Goal: Transaction & Acquisition: Purchase product/service

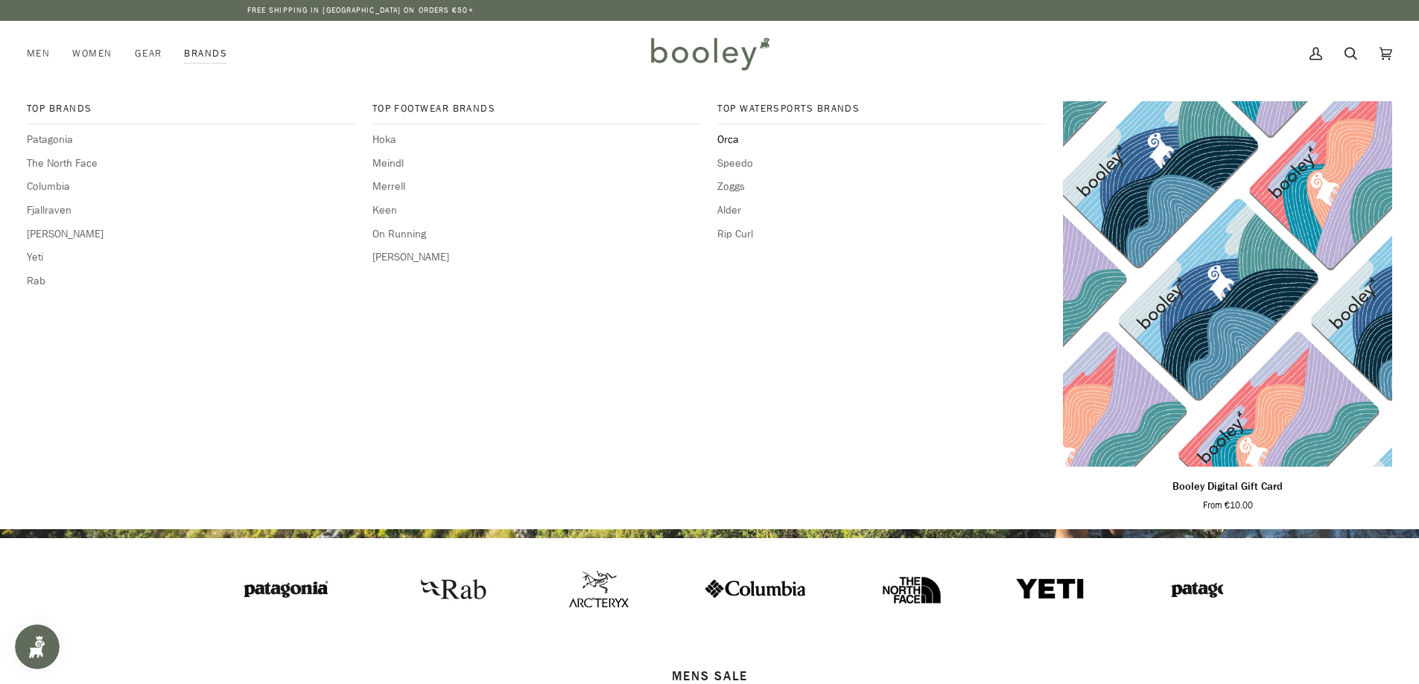
click at [722, 136] on span "Orca" at bounding box center [881, 140] width 329 height 16
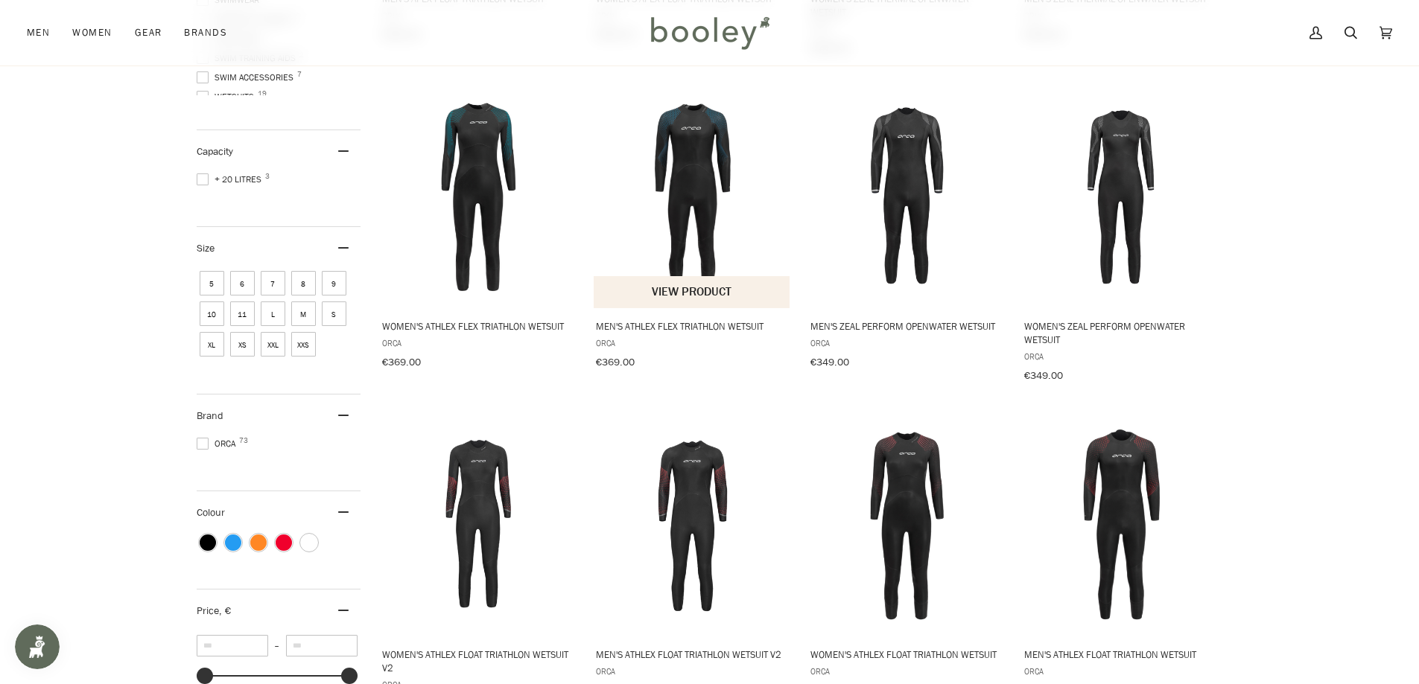
scroll to position [521, 0]
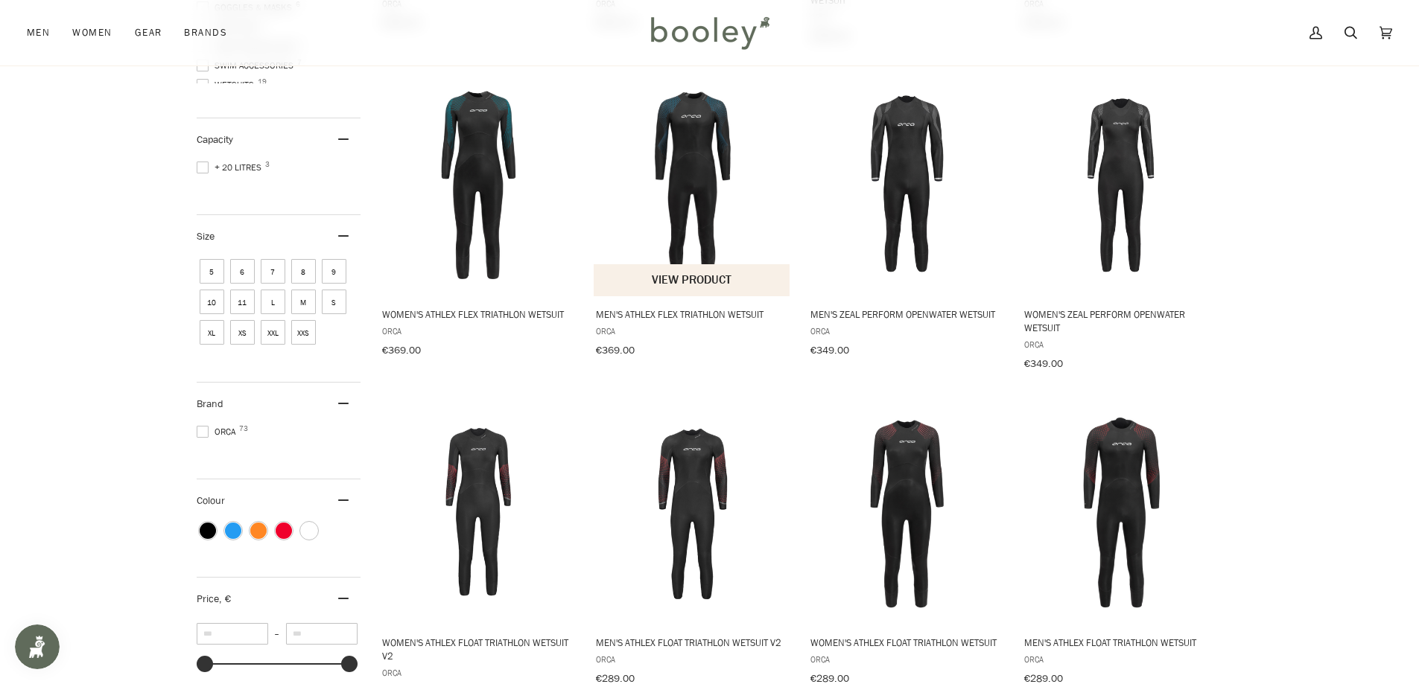
click at [704, 186] on img "Men's Athlex Flex Triathlon Wetsuit" at bounding box center [692, 184] width 197 height 197
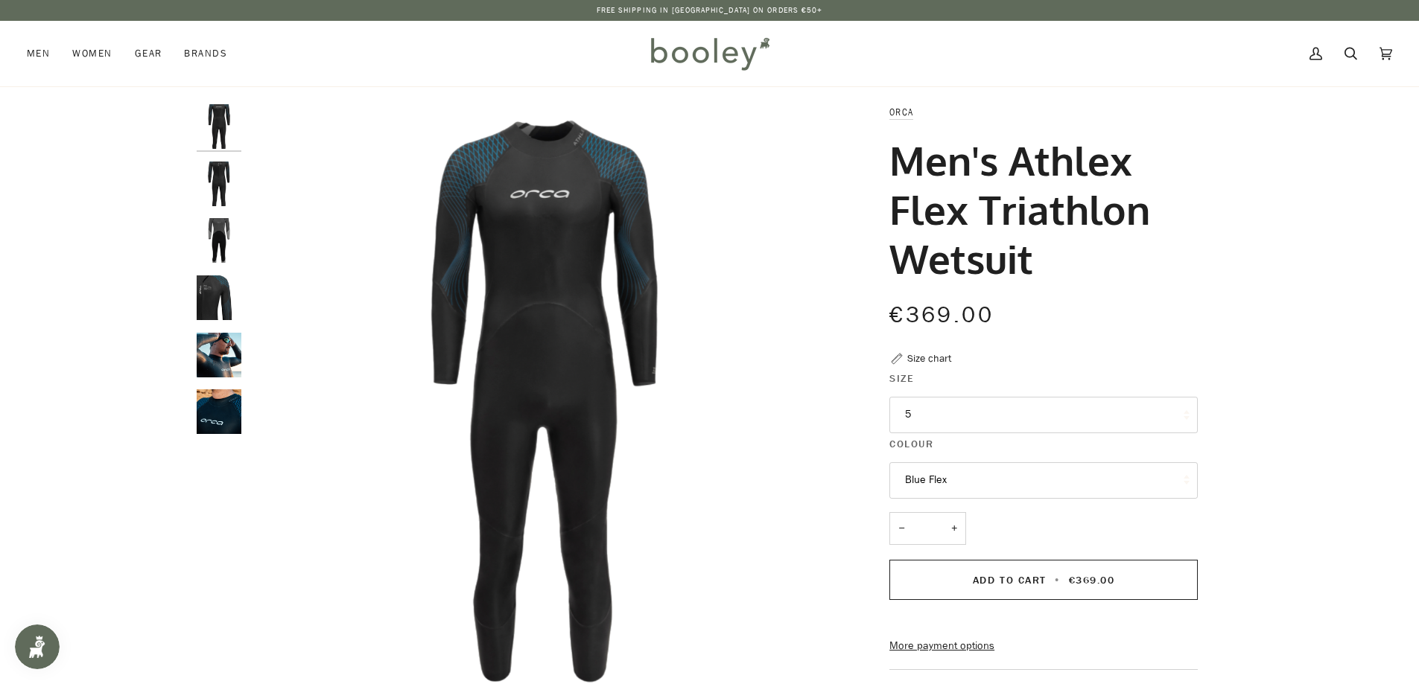
click at [995, 414] on button "5" at bounding box center [1043, 415] width 308 height 36
click at [226, 374] on img "Orca Men's Athlex Flex Triathlon Wetsuit Blue Flex - Booley Galway" at bounding box center [219, 355] width 45 height 45
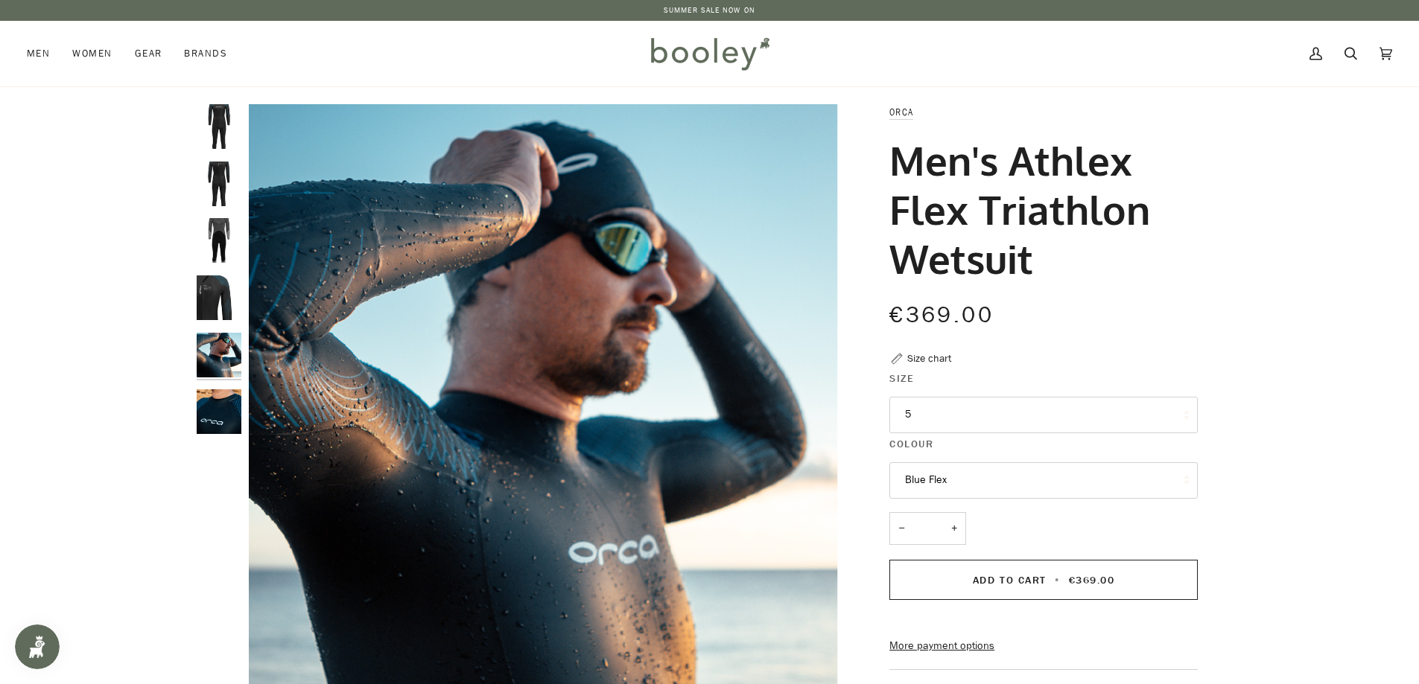
click at [223, 409] on img "Orca Men's Athlex Flex Triathlon Wetsuit Blue Flex - Booley Galway" at bounding box center [219, 412] width 45 height 45
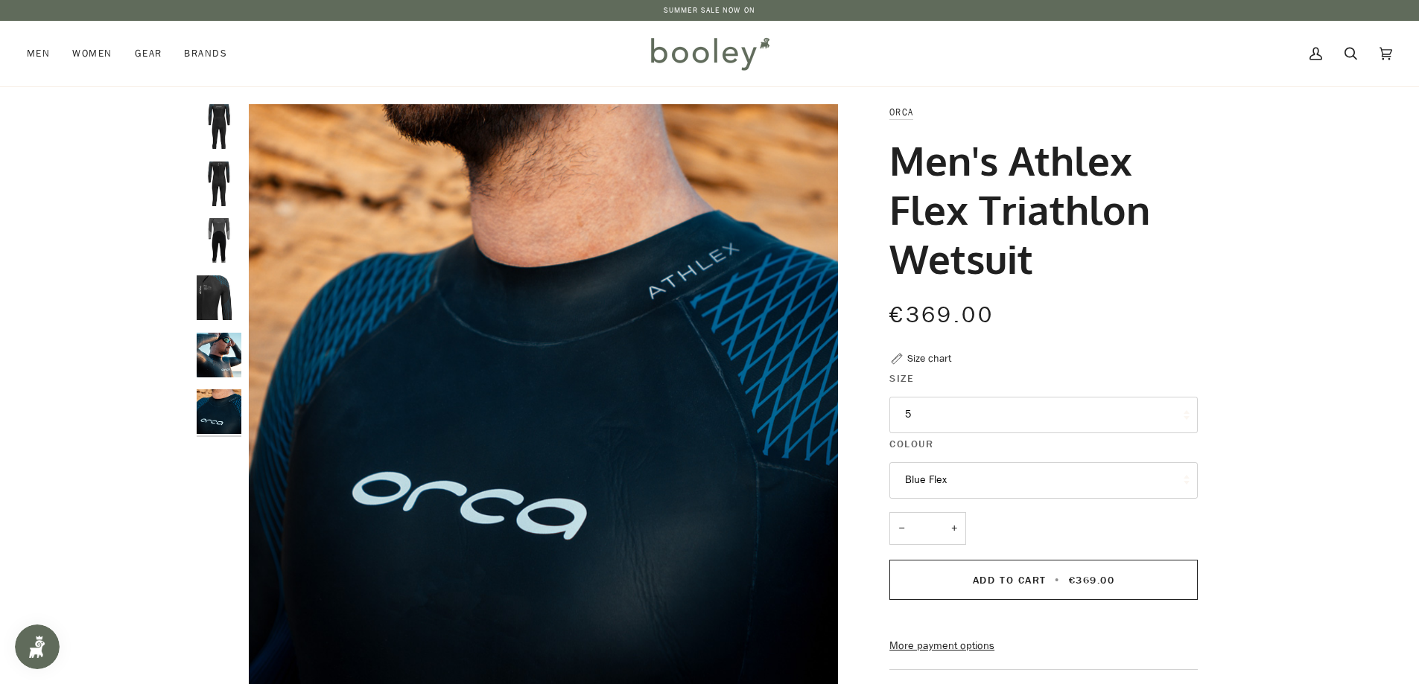
click at [212, 292] on img "Orca Men's Athlex Flex Triathlon Wetsuit Blue Flex - Booley Galway" at bounding box center [219, 298] width 45 height 45
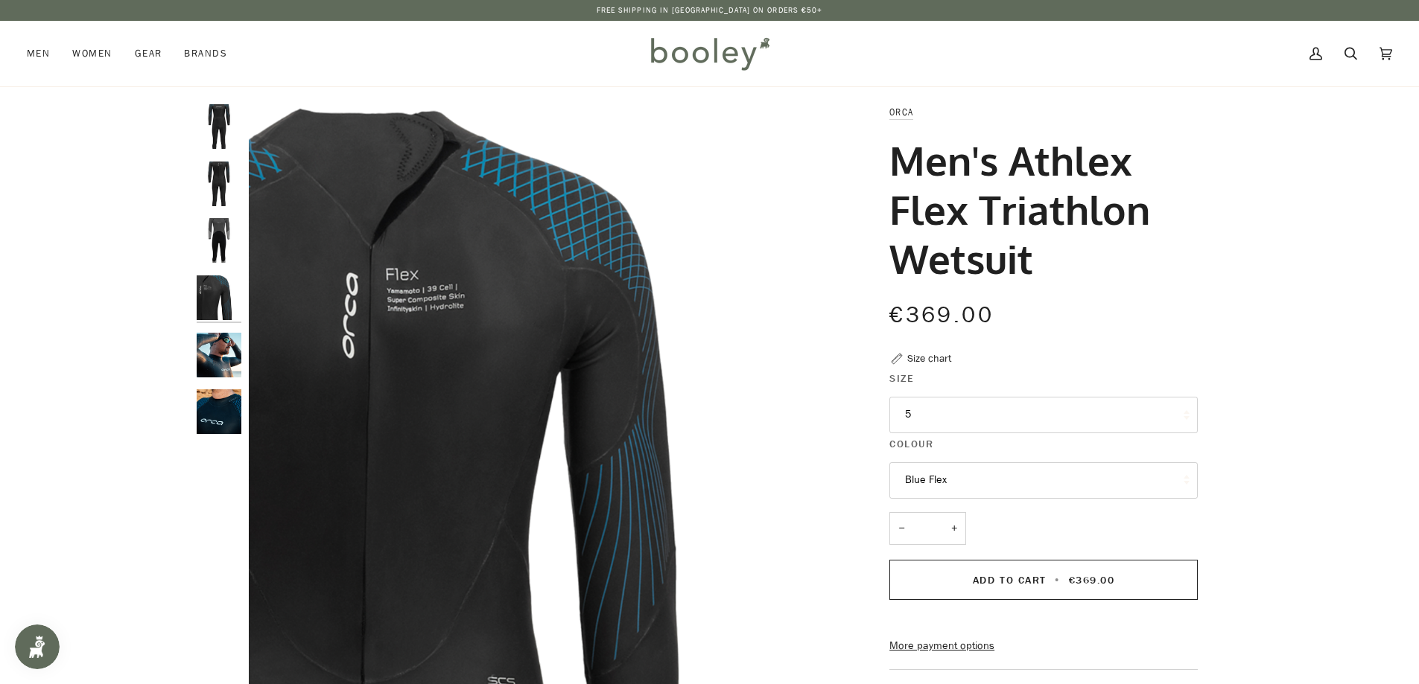
click at [217, 235] on img "Orca Men's Athlex Flex Triathlon Wetsuit Blue Flex - Booley Galway" at bounding box center [219, 240] width 45 height 45
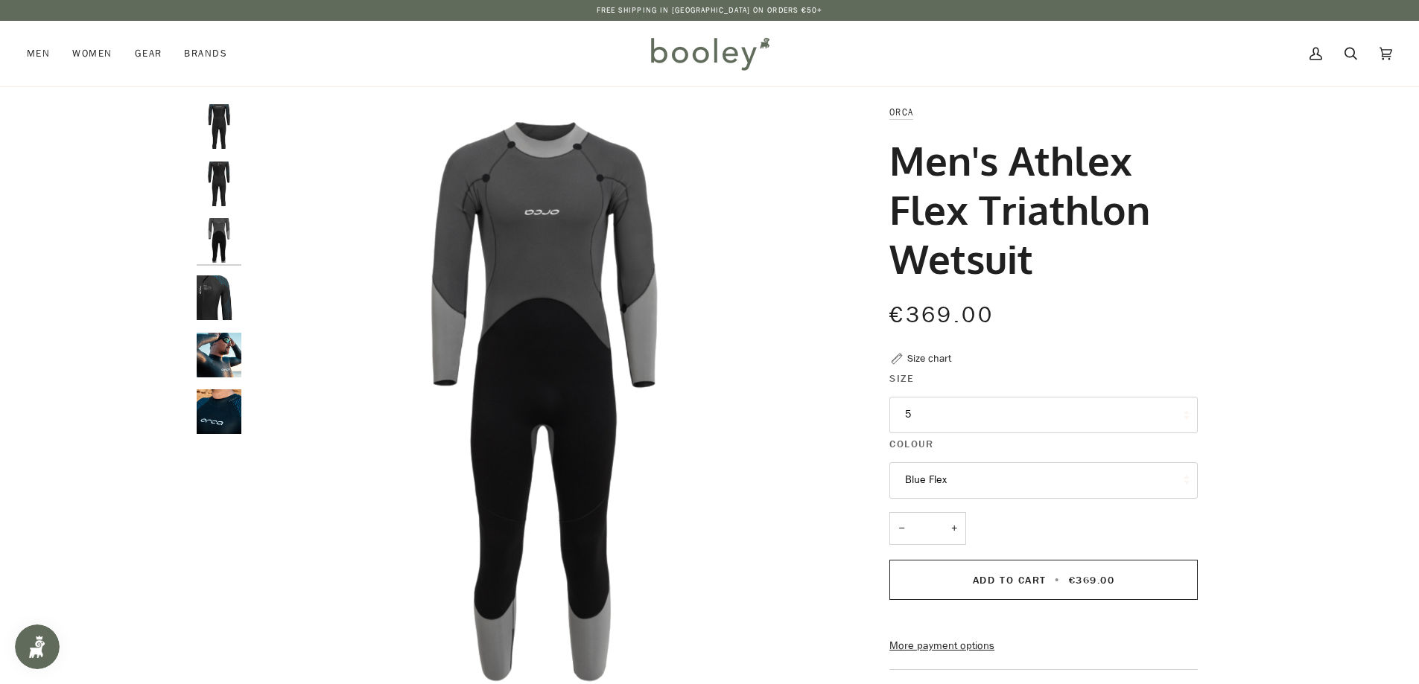
click at [225, 190] on img "Orca Men's Athlex Flex Triathlon Wetsuit Blue Flex - Booley Galway" at bounding box center [219, 184] width 45 height 45
